Goal: Book appointment/travel/reservation

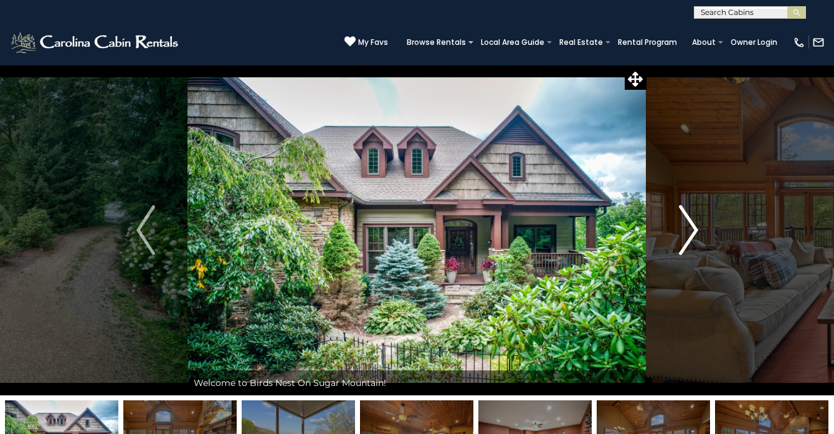
click at [695, 238] on img "Next" at bounding box center [688, 230] width 19 height 50
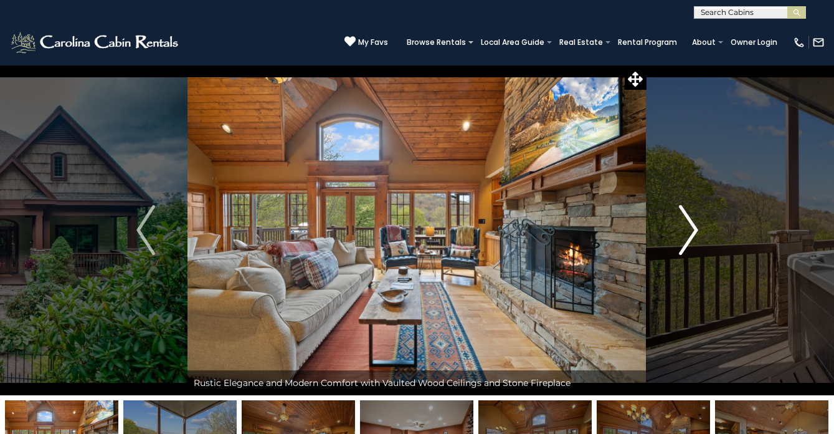
click at [695, 238] on img "Next" at bounding box center [688, 230] width 19 height 50
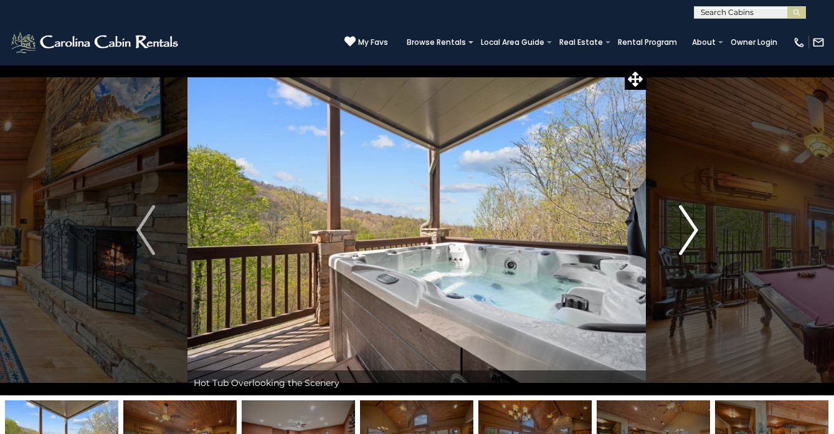
click at [695, 238] on img "Next" at bounding box center [688, 230] width 19 height 50
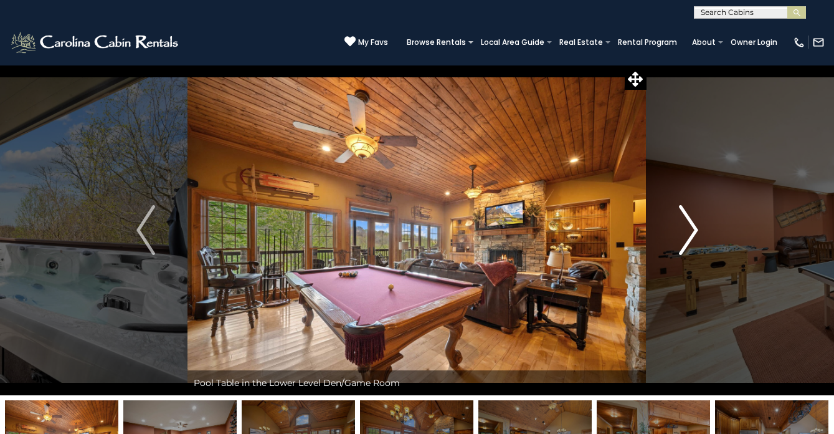
click at [695, 238] on img "Next" at bounding box center [688, 230] width 19 height 50
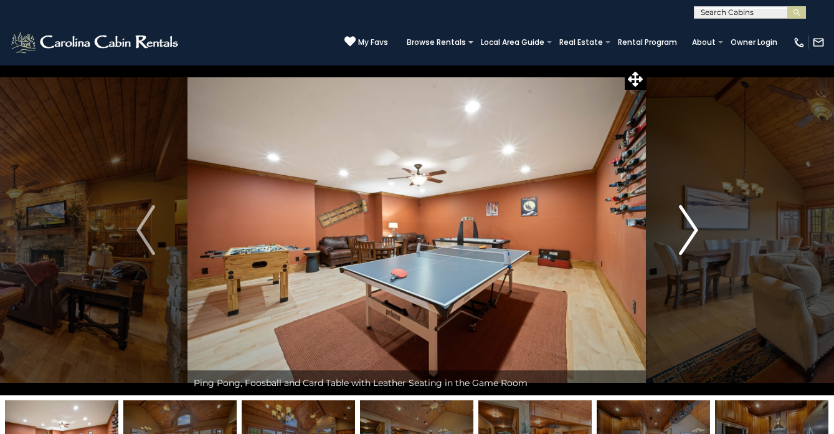
click at [695, 238] on img "Next" at bounding box center [688, 230] width 19 height 50
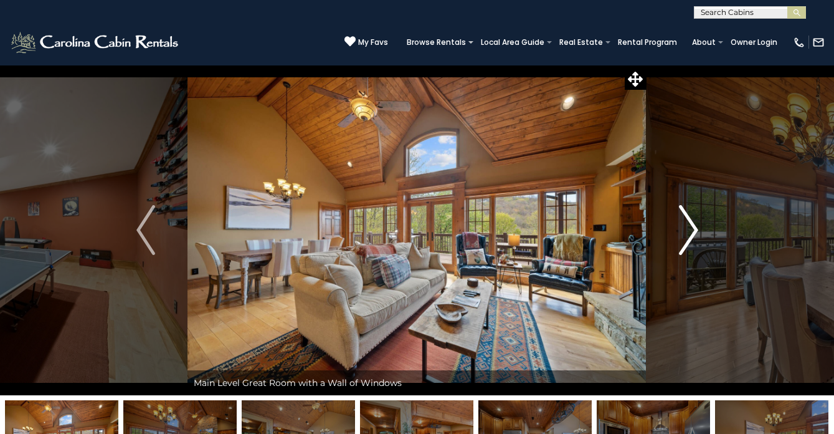
click at [695, 238] on img "Next" at bounding box center [688, 230] width 19 height 50
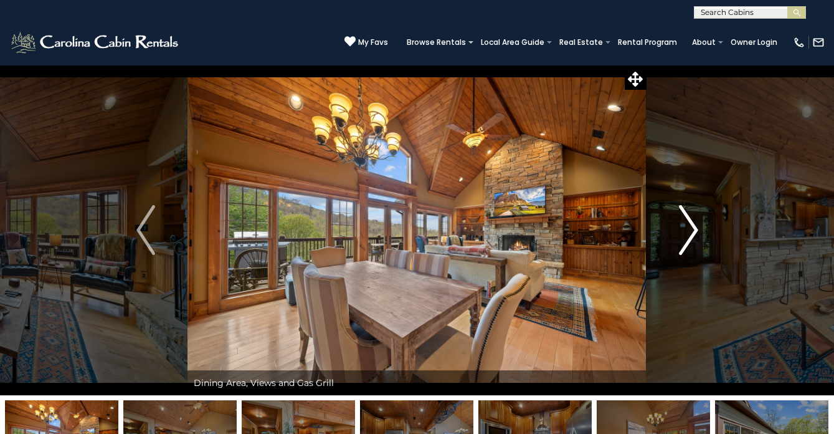
click at [695, 238] on img "Next" at bounding box center [688, 230] width 19 height 50
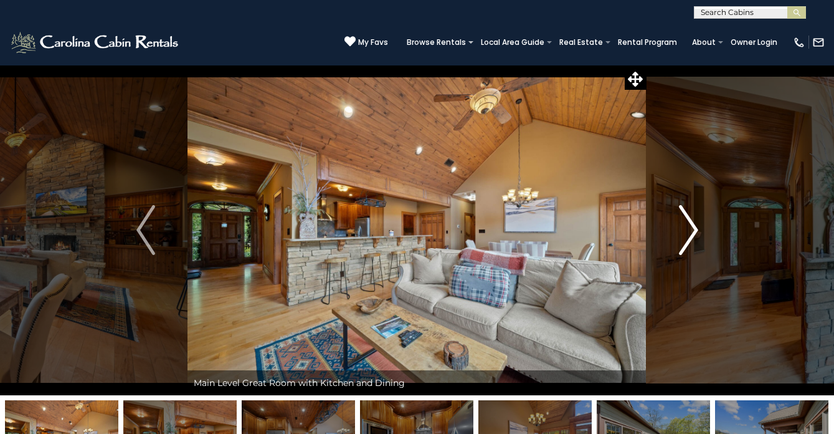
click at [695, 238] on img "Next" at bounding box center [688, 230] width 19 height 50
